Goal: Task Accomplishment & Management: Complete application form

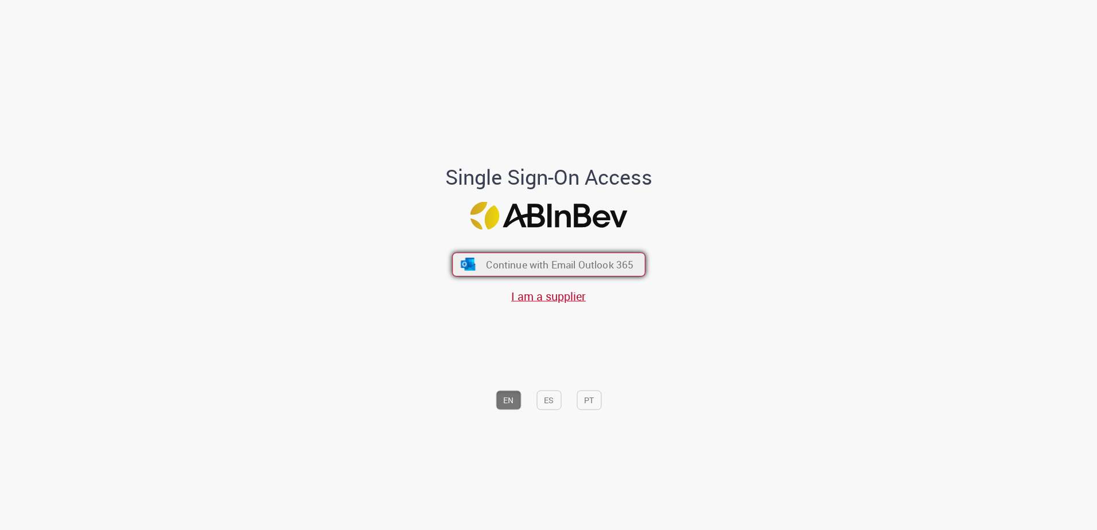
click at [510, 270] on span "Continue with Email Outlook 365" at bounding box center [560, 264] width 148 height 13
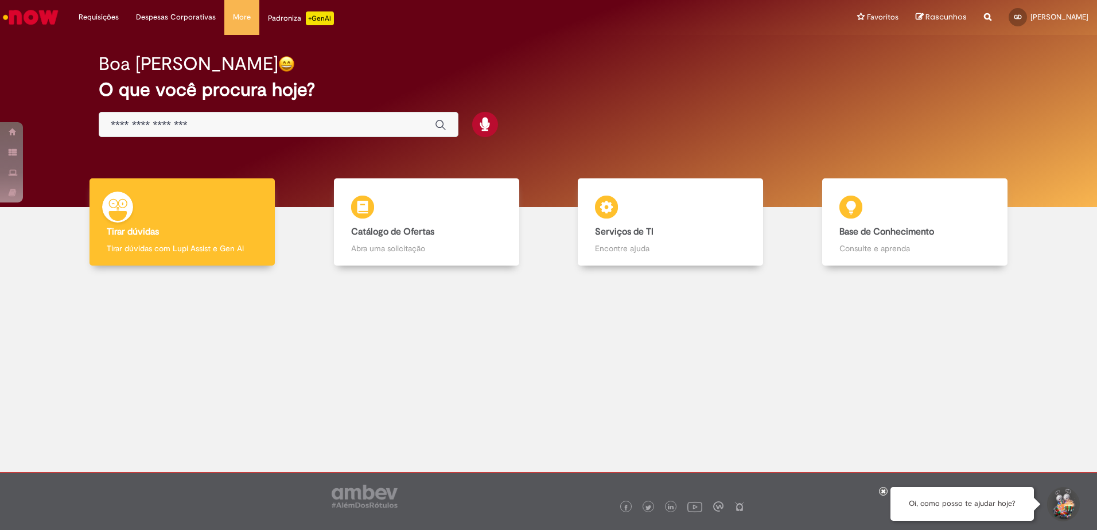
click at [315, 122] on input "Basta digitar aqui" at bounding box center [267, 125] width 313 height 13
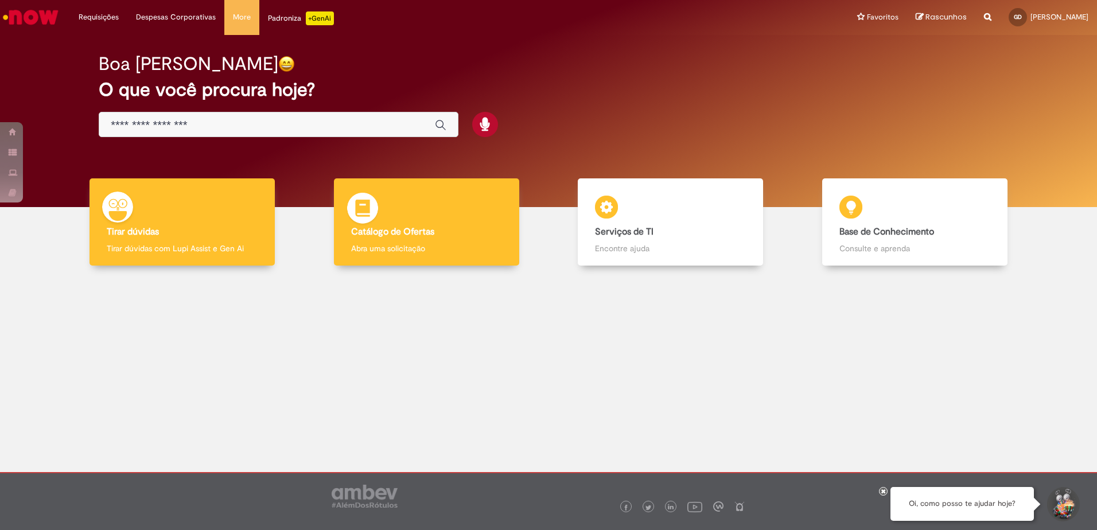
click at [433, 245] on p "Abra uma solicitação" at bounding box center [426, 248] width 151 height 11
